Goal: Task Accomplishment & Management: Use online tool/utility

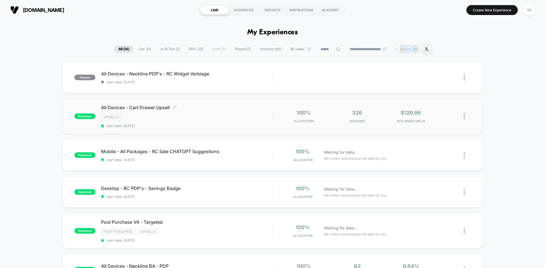
click at [216, 111] on div "All Devices - Cart Drawer Upsell Click to edit experience details Click to edit…" at bounding box center [186, 116] width 171 height 23
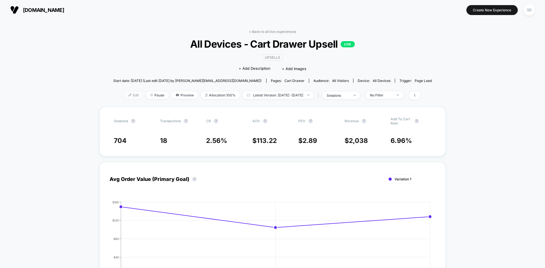
click at [128, 98] on span "Edit" at bounding box center [133, 95] width 19 height 8
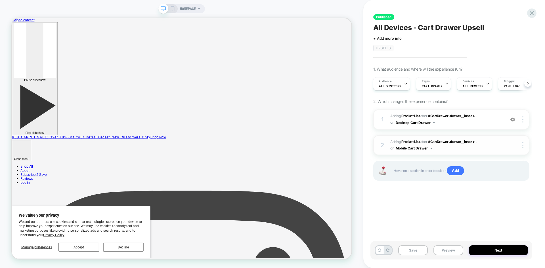
click at [462, 153] on div "2 #_loomi_addon_1739819925382_dup1739822132 Adding Product List AFTER #CartDraw…" at bounding box center [451, 145] width 156 height 20
click at [469, 122] on span "#_loomi_addon_1737129591690_dup1738867483_dup1739822132 Adding Product List AFT…" at bounding box center [446, 119] width 112 height 13
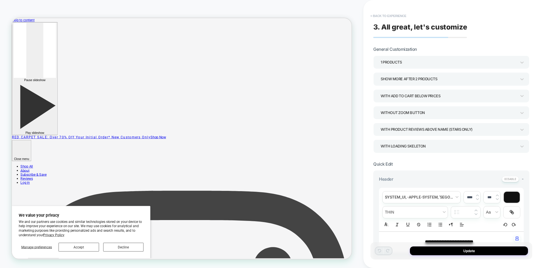
click at [381, 18] on button "< Back to experience" at bounding box center [388, 15] width 41 height 9
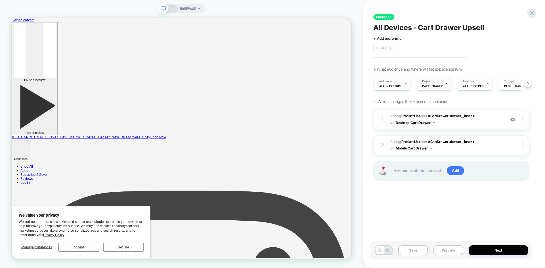
scroll to position [0, 0]
click at [437, 84] on span "CART DRAWER" at bounding box center [432, 86] width 20 height 4
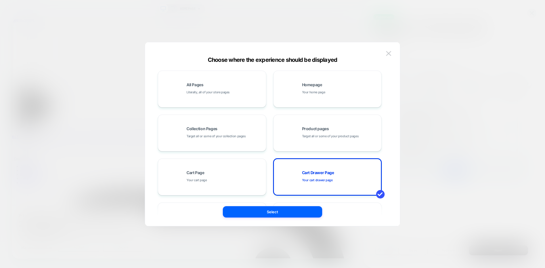
click at [394, 53] on div "Choose where the experience should be displayed All Pages Literally, all of you…" at bounding box center [272, 137] width 255 height 178
click at [387, 53] on img at bounding box center [388, 53] width 5 height 5
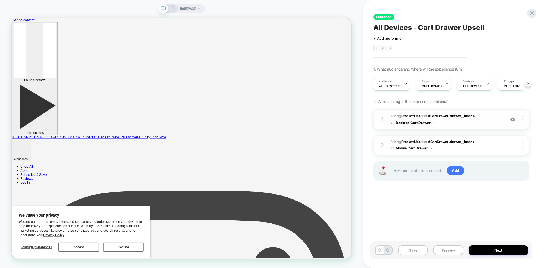
click at [482, 126] on div "1 #_loomi_addon_1737129591690_dup1738867483_dup1739822132 Adding Product List A…" at bounding box center [451, 120] width 156 height 20
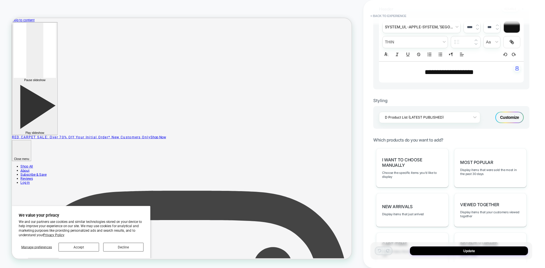
scroll to position [326, 0]
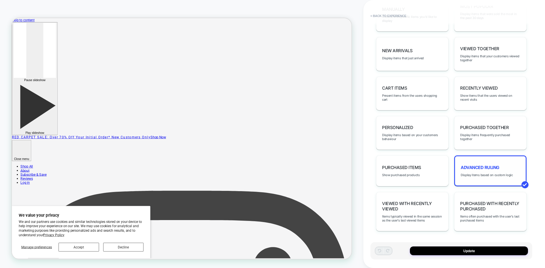
click at [481, 177] on div "Advanced Ruling Display items based on custom logic" at bounding box center [490, 171] width 72 height 31
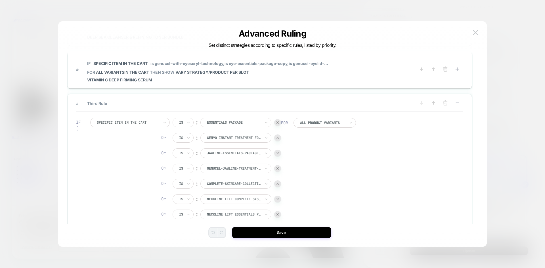
scroll to position [85, 0]
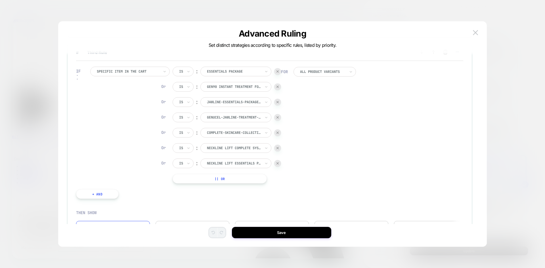
click at [278, 165] on div at bounding box center [277, 163] width 7 height 7
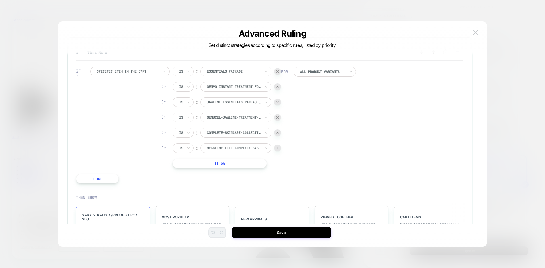
click at [278, 150] on div at bounding box center [277, 148] width 7 height 7
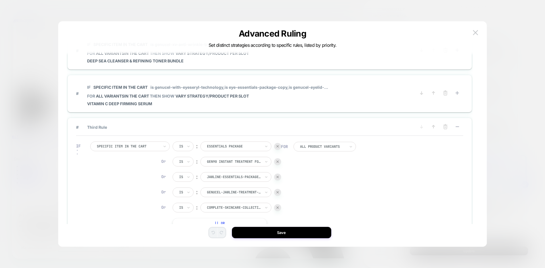
scroll to position [0, 0]
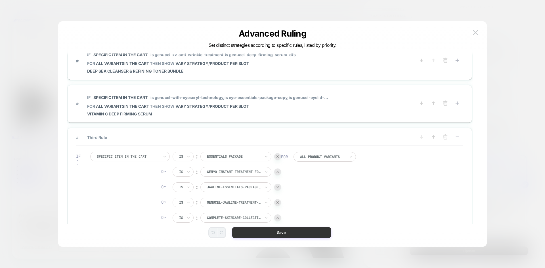
click at [313, 236] on button "Save" at bounding box center [281, 232] width 99 height 11
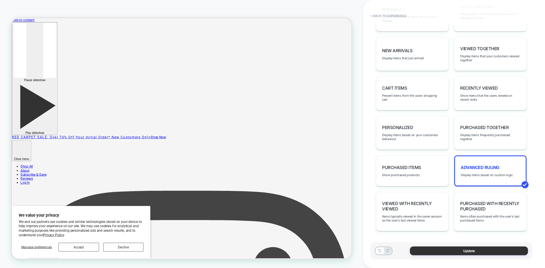
click at [474, 254] on button "Update" at bounding box center [469, 251] width 118 height 9
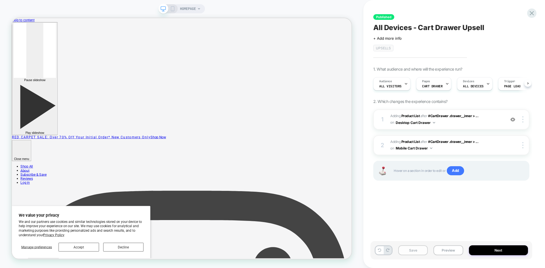
scroll to position [0, 0]
click at [411, 256] on div "Save Preview Next" at bounding box center [451, 250] width 162 height 18
click at [410, 249] on button "Save" at bounding box center [413, 251] width 30 height 10
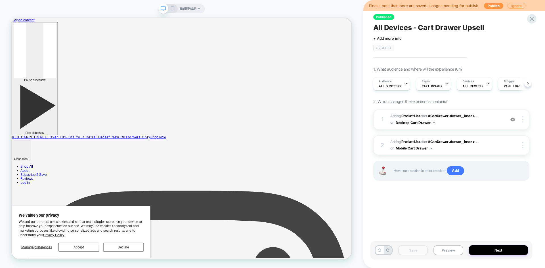
click at [173, 8] on icon at bounding box center [172, 8] width 5 height 5
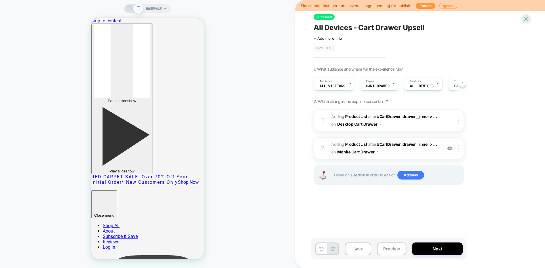
scroll to position [0, 0]
click at [424, 155] on span "#_loomi_addon_1739819925382_dup1739822132 Adding Product List AFTER #CartDrawer…" at bounding box center [385, 148] width 108 height 15
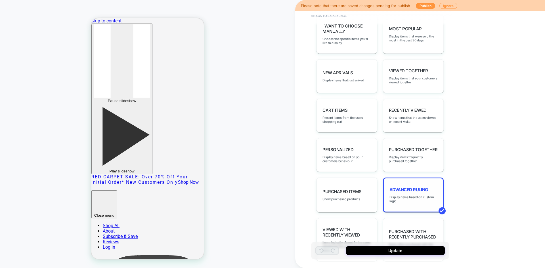
scroll to position [312, 0]
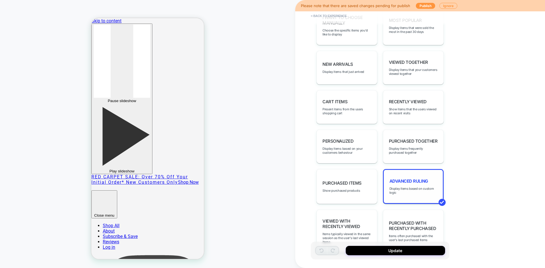
click at [411, 186] on div "Advanced Ruling Display items based on custom logic" at bounding box center [413, 186] width 61 height 35
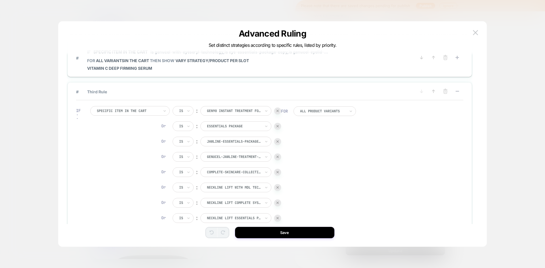
scroll to position [114, 0]
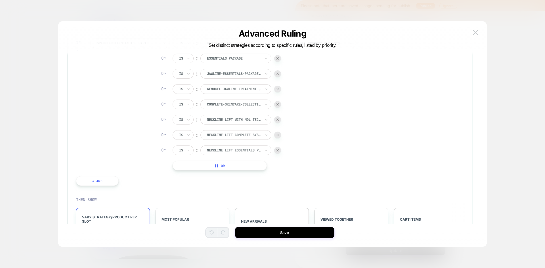
click at [276, 150] on div at bounding box center [277, 150] width 7 height 7
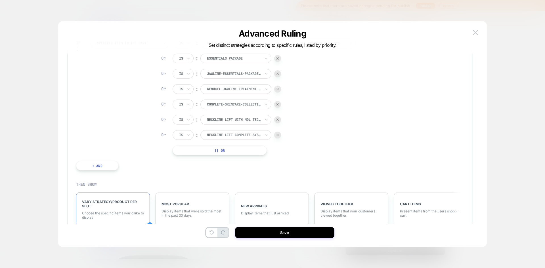
click at [279, 132] on div at bounding box center [277, 135] width 7 height 7
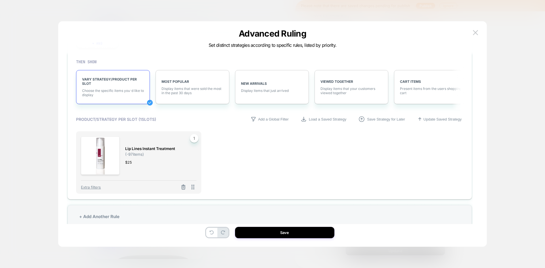
scroll to position [236, 0]
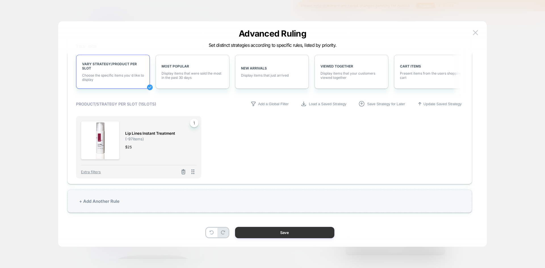
click at [295, 233] on button "Save" at bounding box center [284, 232] width 99 height 11
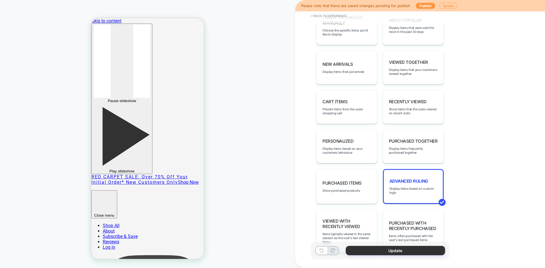
click at [370, 248] on button "Update" at bounding box center [395, 250] width 99 height 9
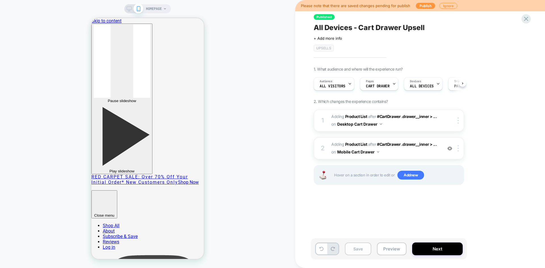
scroll to position [0, 0]
click at [357, 249] on button "Save" at bounding box center [358, 249] width 26 height 13
click at [436, 250] on button "Next" at bounding box center [437, 249] width 51 height 13
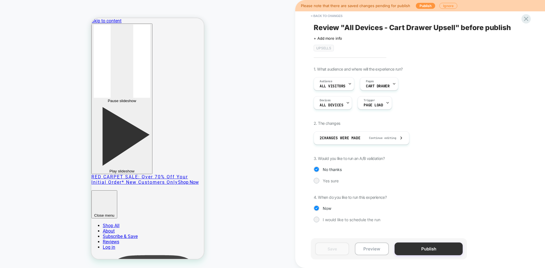
click at [418, 247] on button "Publish" at bounding box center [429, 249] width 68 height 13
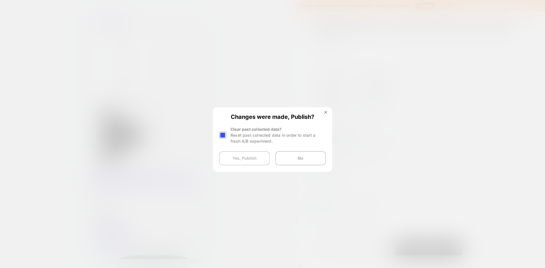
click at [246, 154] on button "Yes, Publish" at bounding box center [244, 158] width 51 height 14
